Goal: Information Seeking & Learning: Learn about a topic

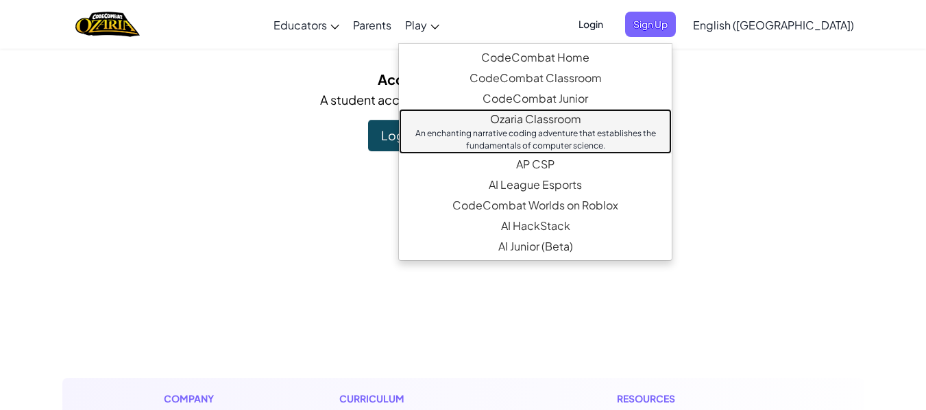
click at [549, 118] on link "Ozaria Classroom An enchanting narrative coding adventure that establishes the …" at bounding box center [535, 131] width 273 height 45
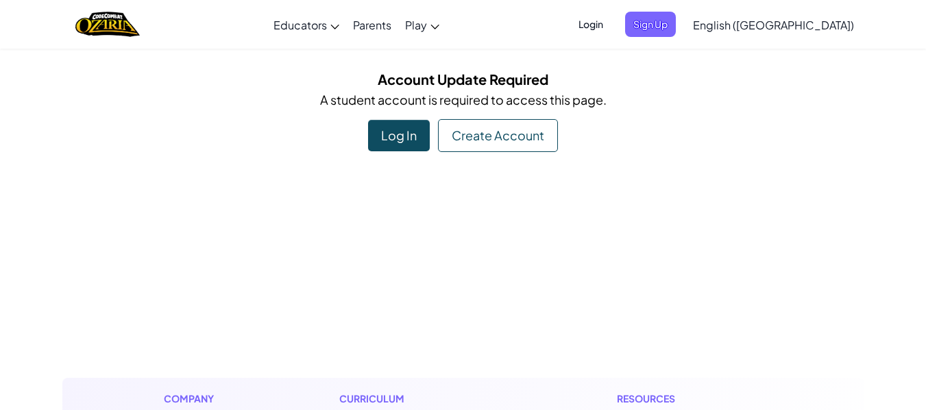
click at [387, 133] on div "Log In" at bounding box center [399, 136] width 62 height 32
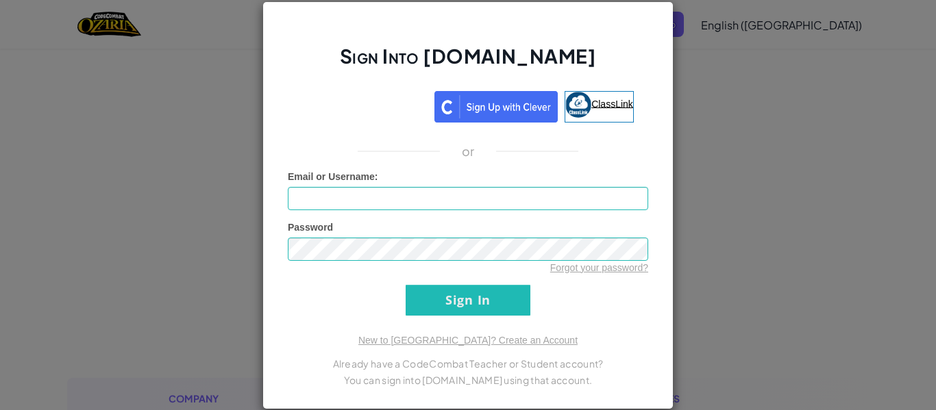
click at [608, 97] on link "ClassLink" at bounding box center [599, 107] width 69 height 32
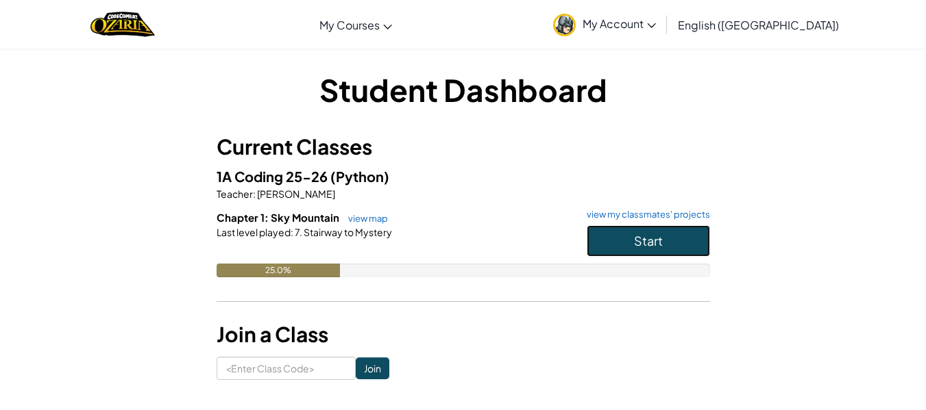
click at [649, 236] on span "Start" at bounding box center [648, 241] width 29 height 16
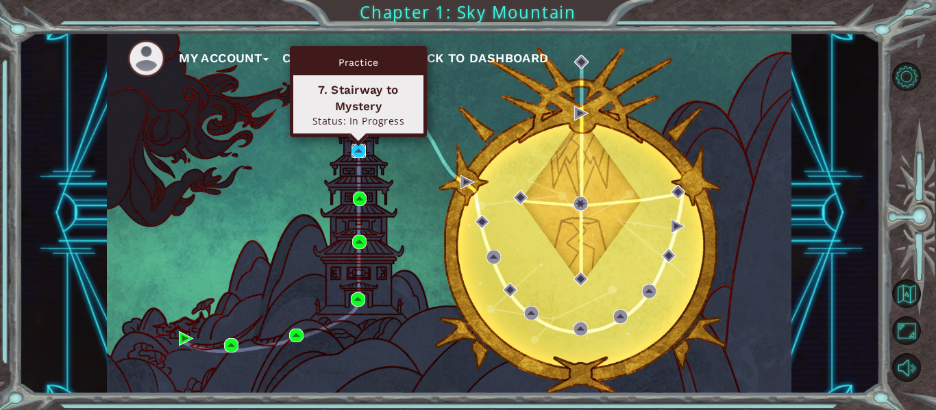
click at [354, 147] on img at bounding box center [358, 151] width 14 height 14
